Goal: Information Seeking & Learning: Learn about a topic

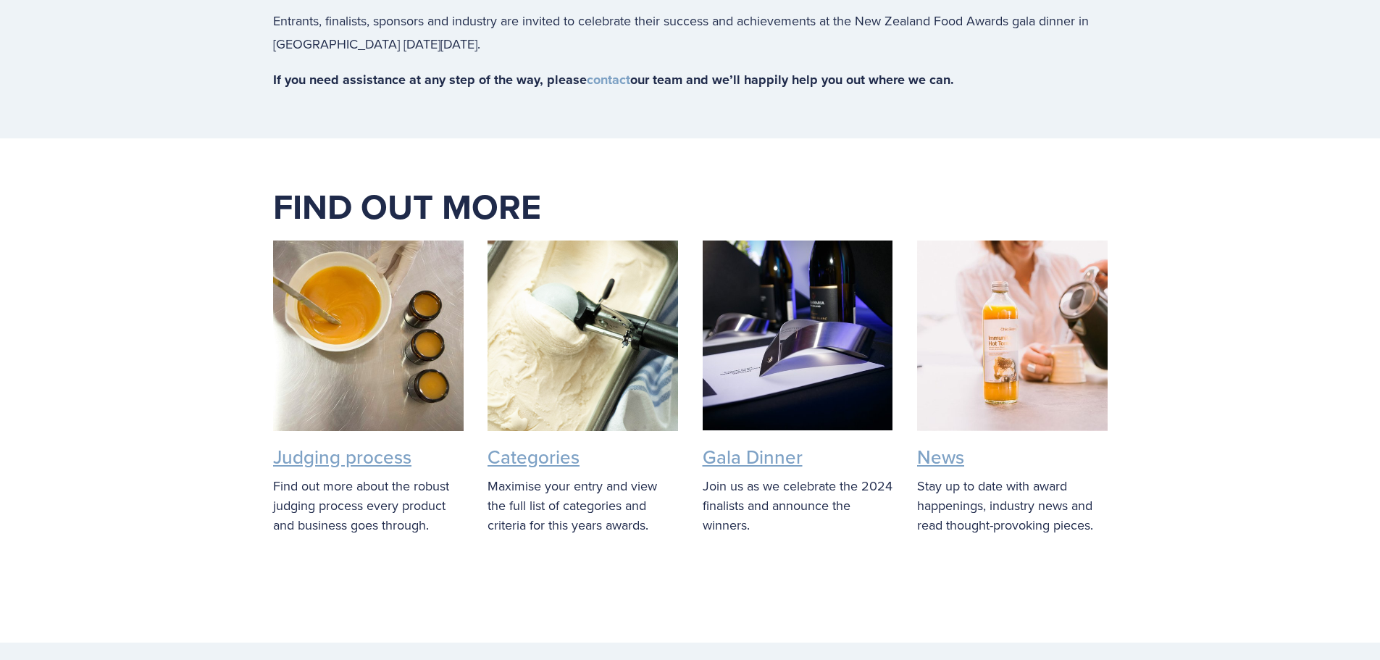
scroll to position [2173, 0]
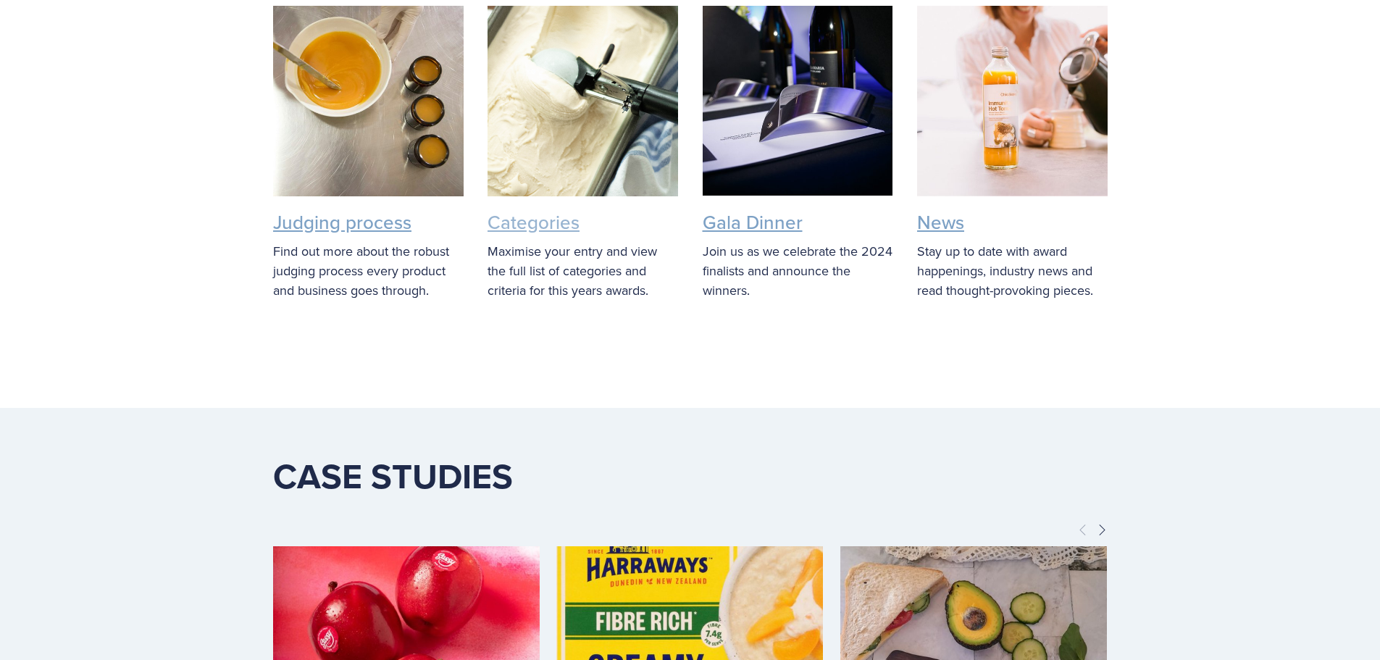
click at [518, 216] on link "Categories" at bounding box center [533, 222] width 92 height 27
